Goal: Information Seeking & Learning: Learn about a topic

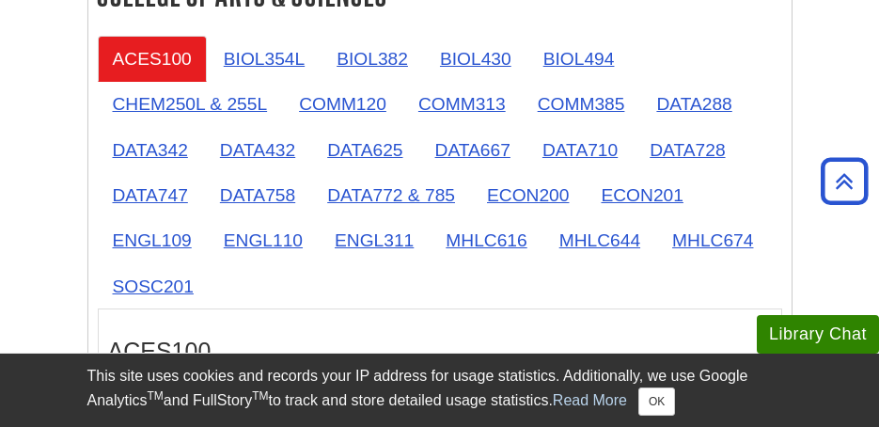
scroll to position [470, 0]
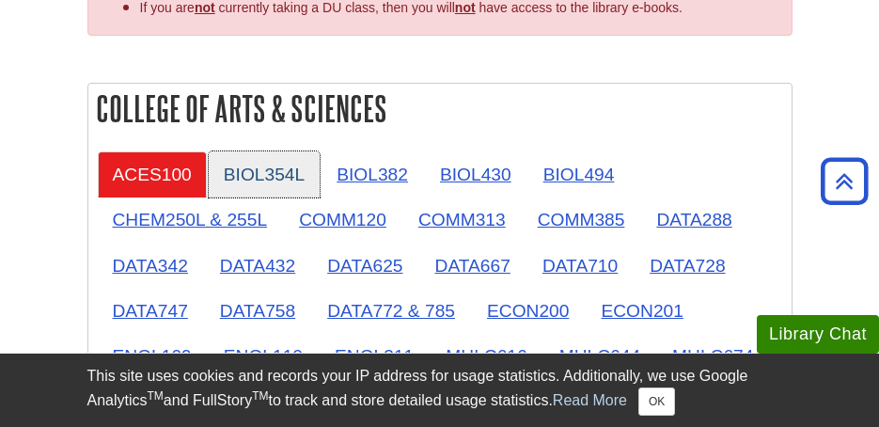
click at [250, 179] on link "BIOL354L" at bounding box center [264, 174] width 111 height 46
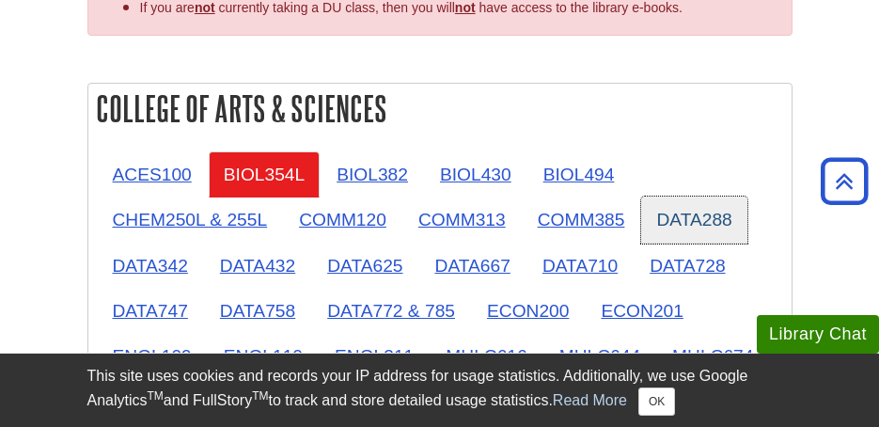
click at [701, 213] on link "DATA288" at bounding box center [693, 220] width 105 height 46
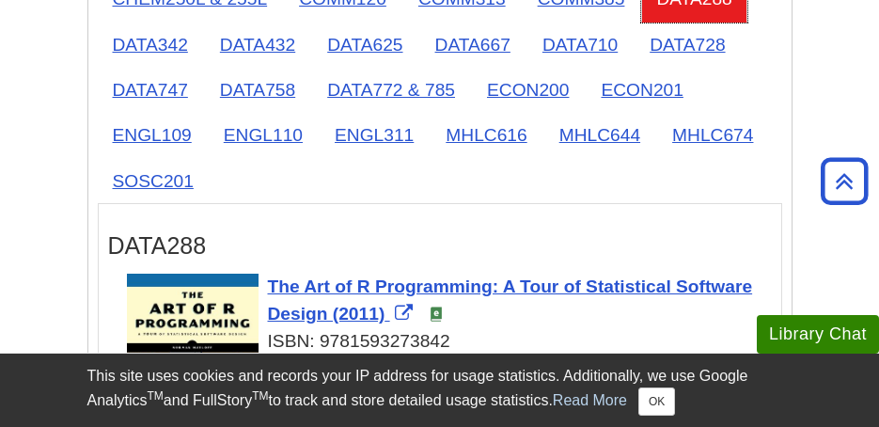
scroll to position [658, 0]
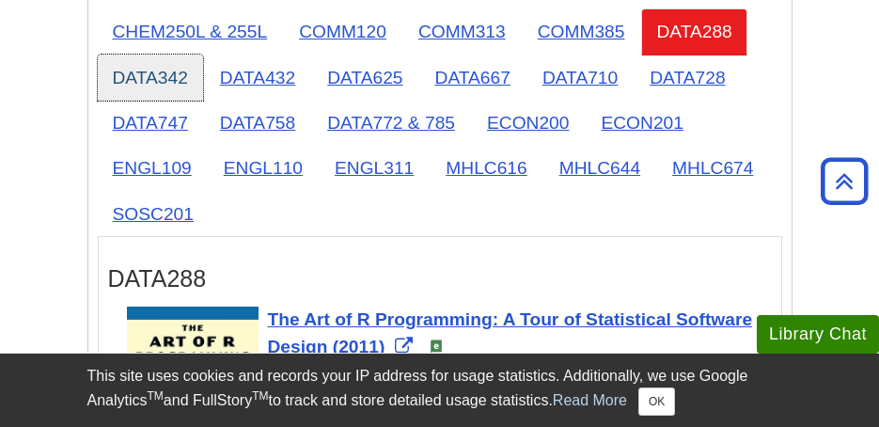
click at [168, 73] on link "DATA342" at bounding box center [150, 78] width 105 height 46
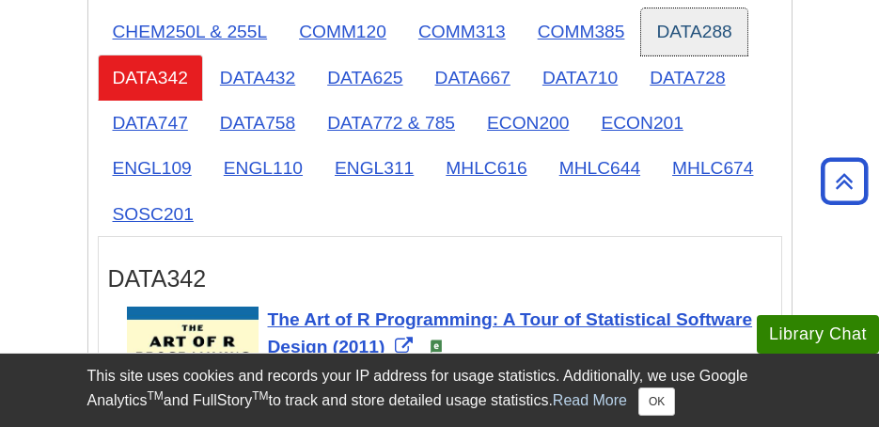
click at [680, 29] on link "DATA288" at bounding box center [693, 31] width 105 height 46
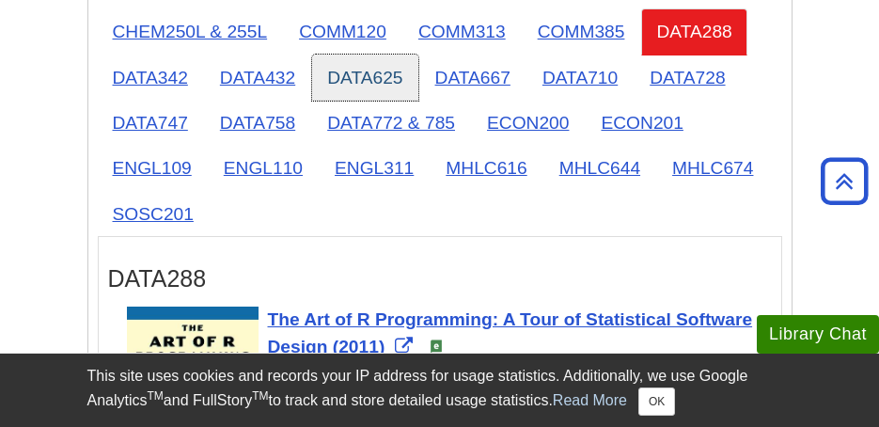
click at [339, 72] on link "DATA625" at bounding box center [364, 78] width 105 height 46
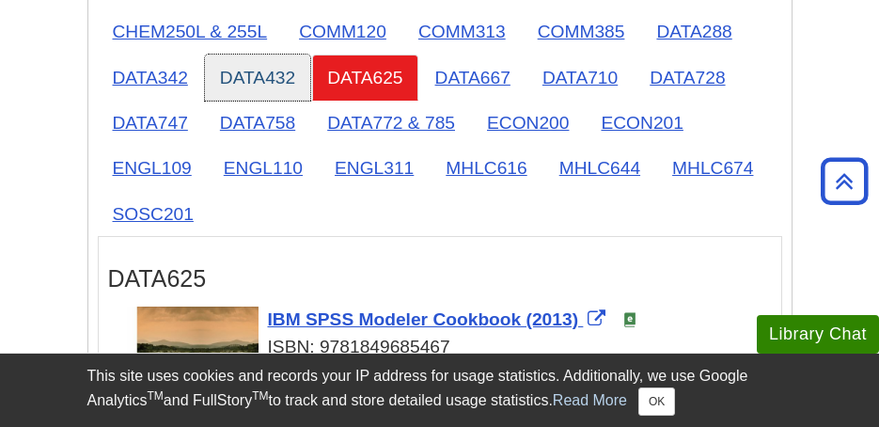
click at [253, 97] on link "DATA432" at bounding box center [257, 78] width 105 height 46
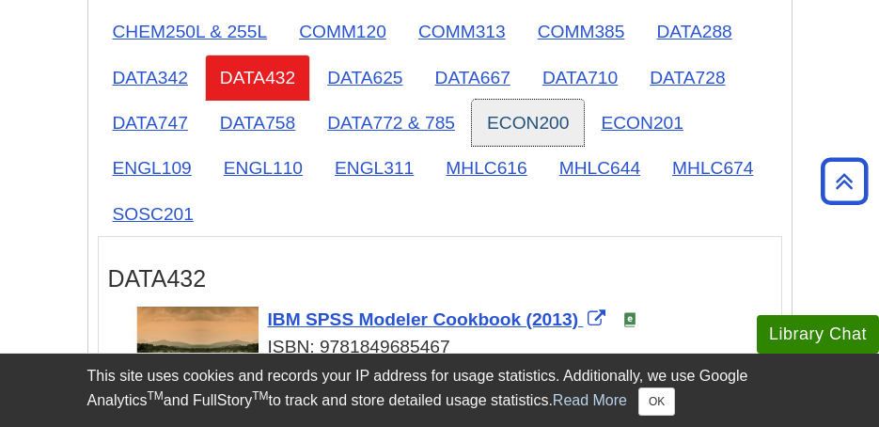
click at [485, 104] on link "ECON200" at bounding box center [528, 123] width 112 height 46
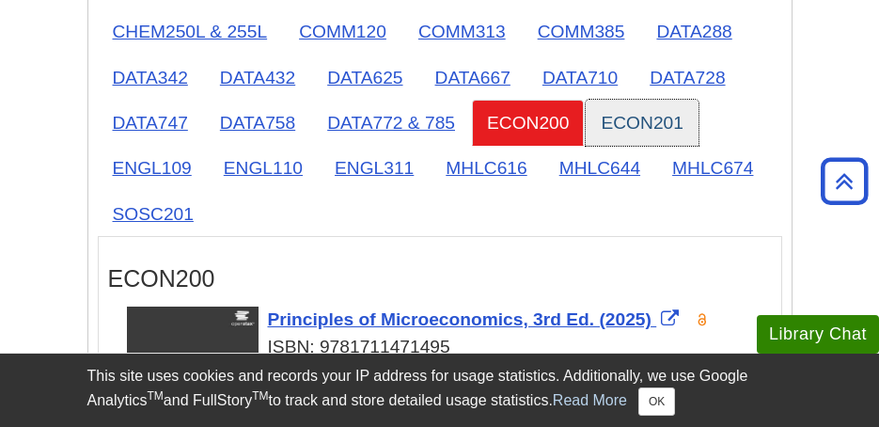
click at [643, 107] on link "ECON201" at bounding box center [642, 123] width 112 height 46
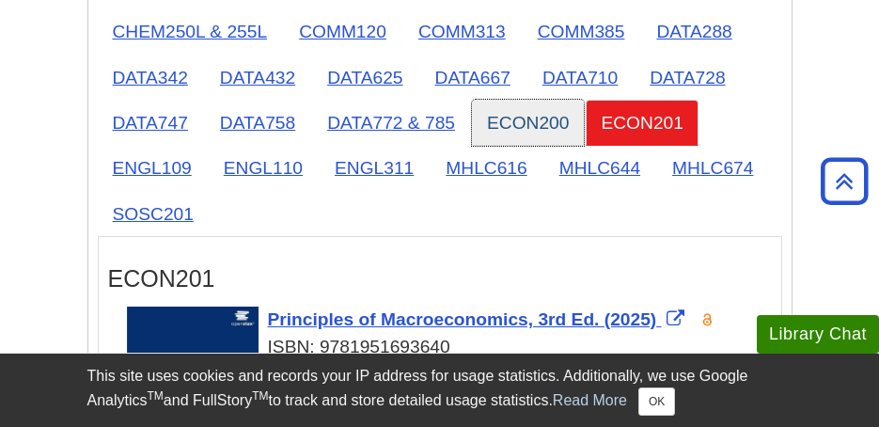
click at [500, 110] on link "ECON200" at bounding box center [528, 123] width 112 height 46
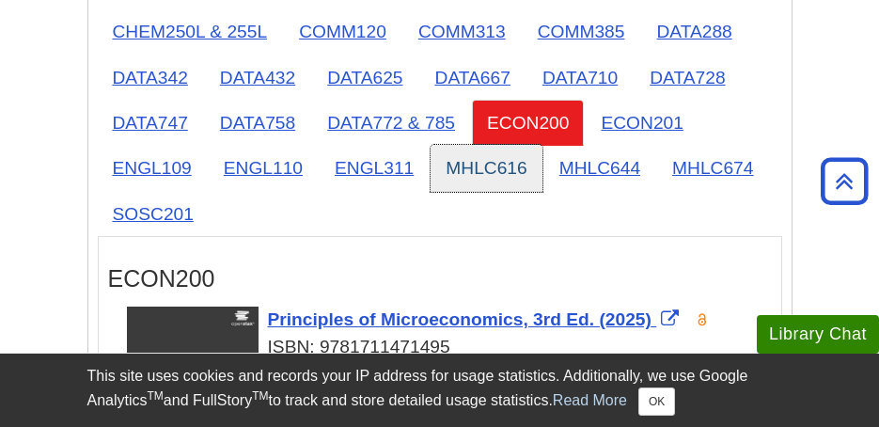
click at [471, 161] on link "MHLC616" at bounding box center [486, 168] width 111 height 46
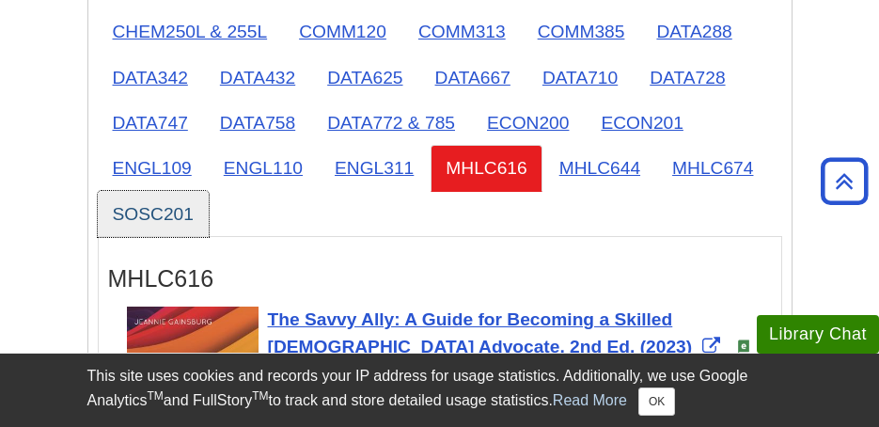
click at [170, 200] on link "SOSC201" at bounding box center [153, 214] width 111 height 46
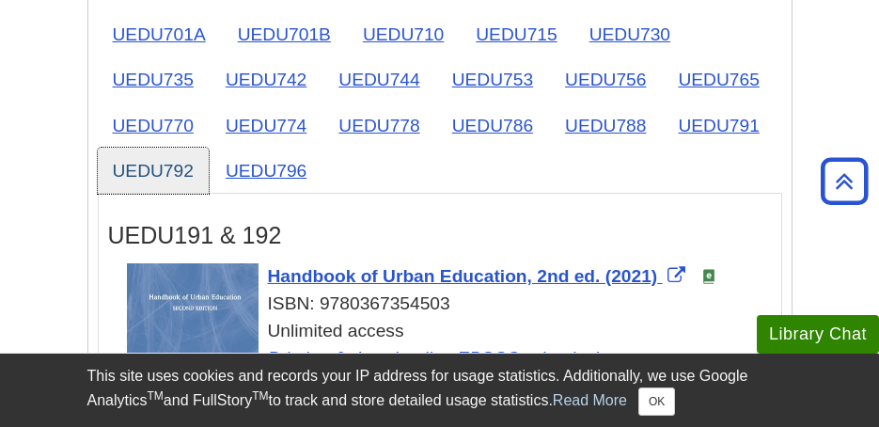
scroll to position [3573, 0]
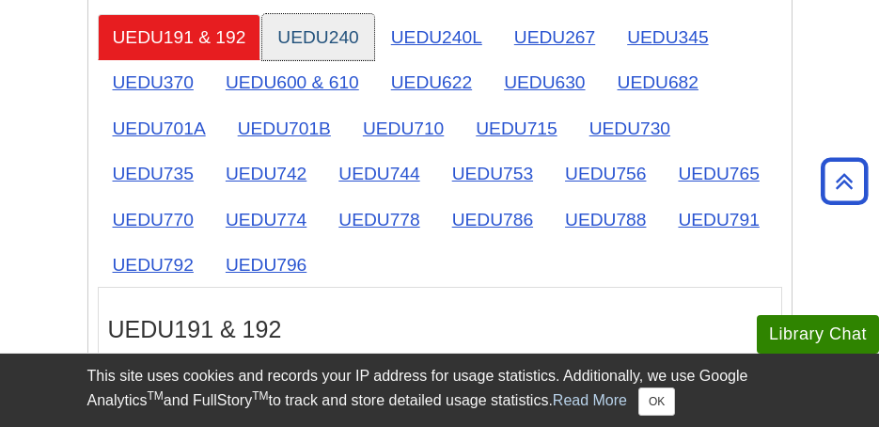
click at [276, 24] on link "UEDU240" at bounding box center [317, 37] width 111 height 46
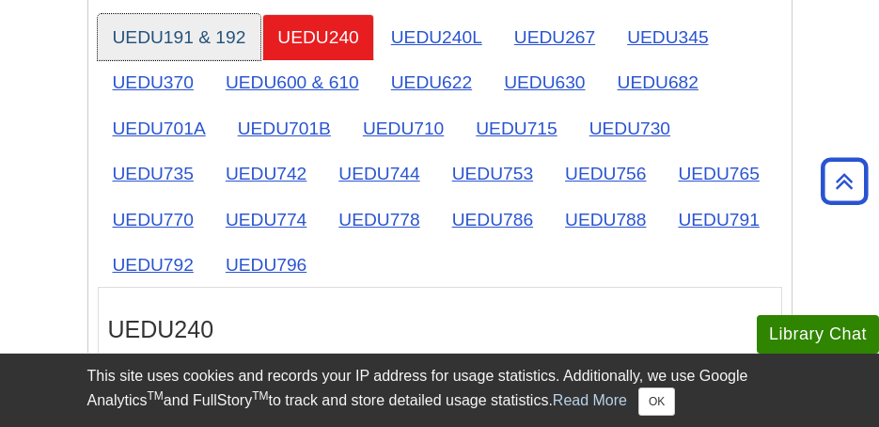
click at [236, 45] on link "UEDU191 & 192" at bounding box center [180, 37] width 164 height 46
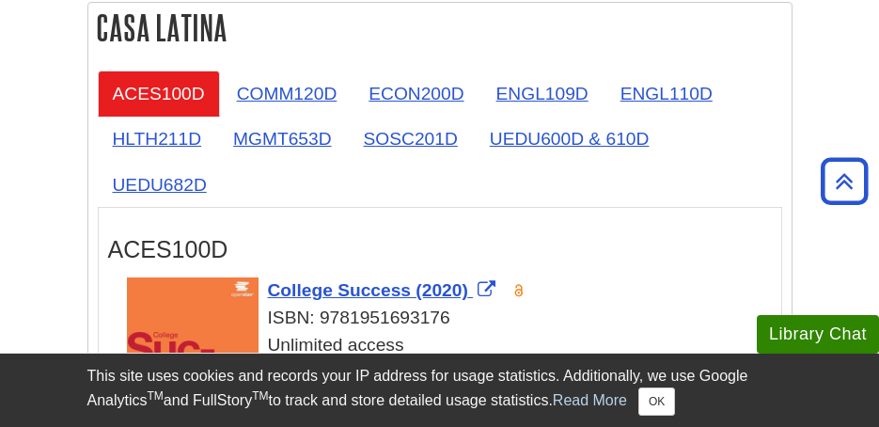
scroll to position [4232, 0]
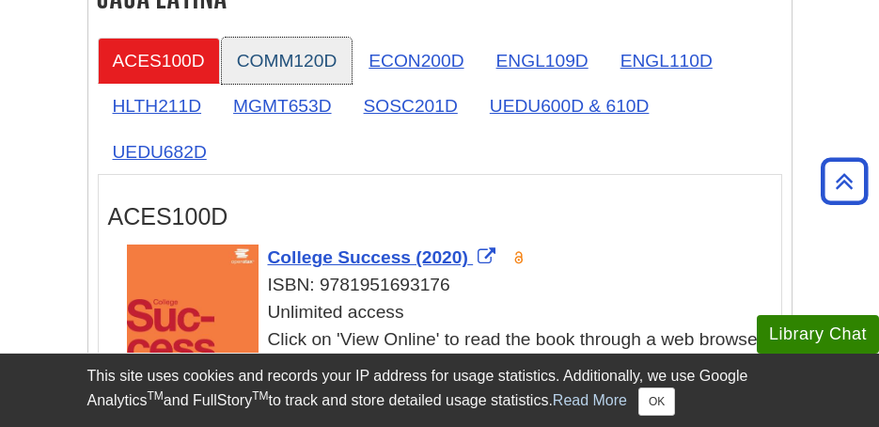
click at [241, 54] on link "COMM120D" at bounding box center [287, 61] width 131 height 46
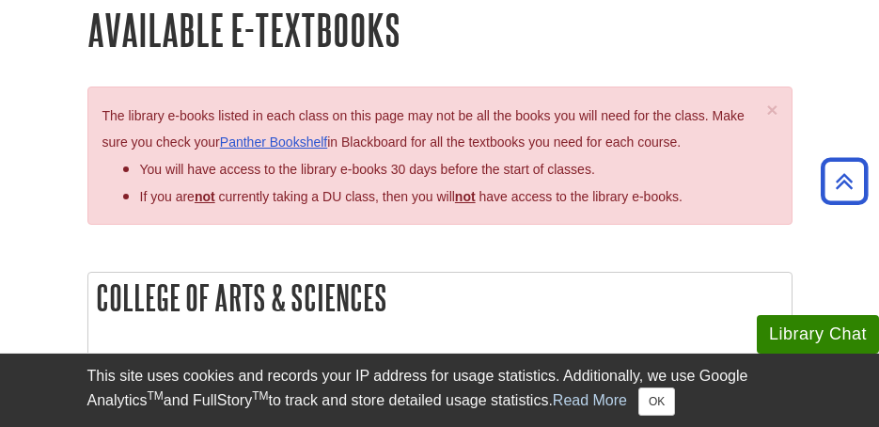
scroll to position [0, 0]
